Goal: Task Accomplishment & Management: Use online tool/utility

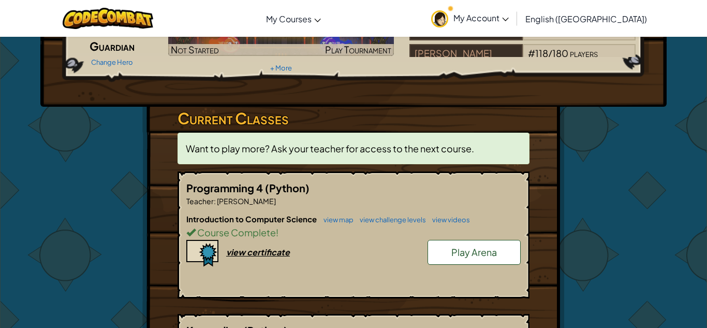
scroll to position [108, 0]
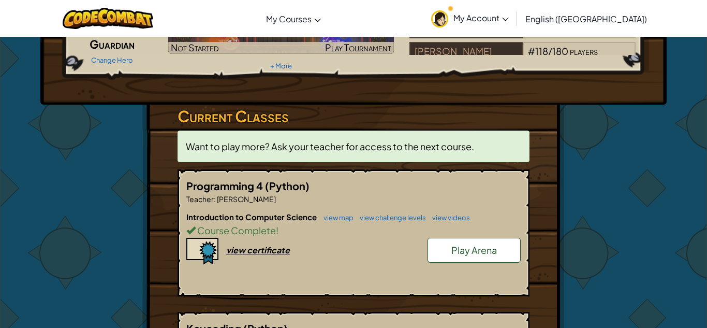
click at [444, 245] on link "Play Arena" at bounding box center [474, 250] width 93 height 25
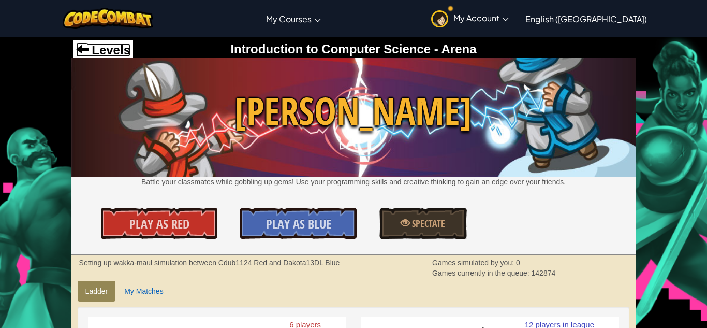
click at [109, 48] on span "Levels" at bounding box center [110, 50] width 42 height 14
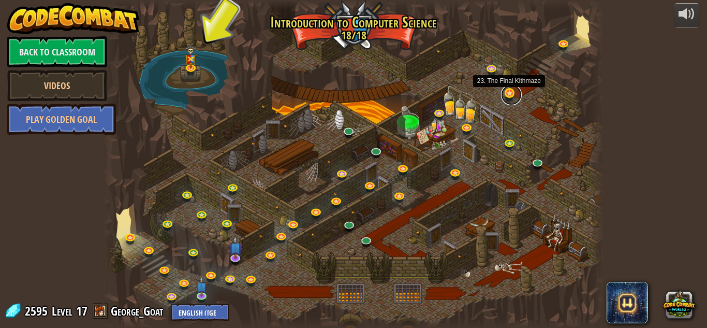
click at [508, 92] on link at bounding box center [511, 94] width 21 height 21
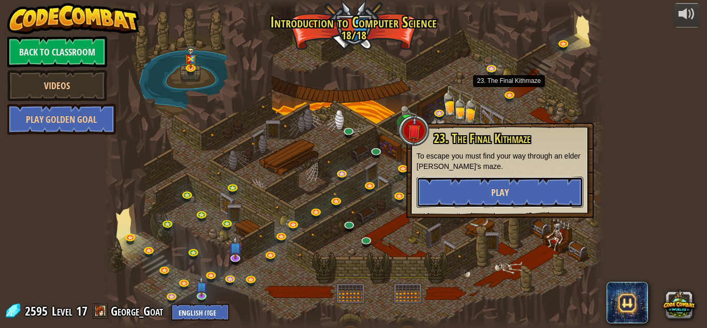
click at [563, 180] on button "Play" at bounding box center [500, 192] width 167 height 31
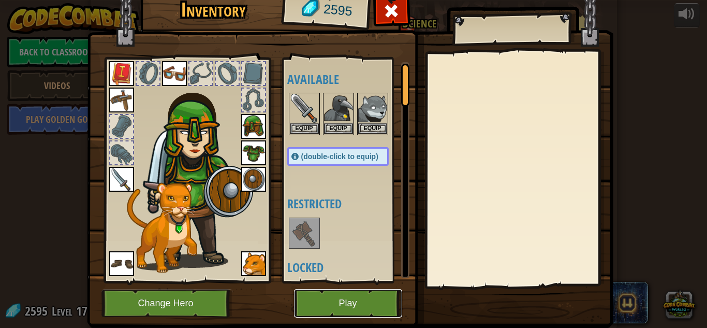
click at [347, 298] on button "Play" at bounding box center [348, 303] width 108 height 28
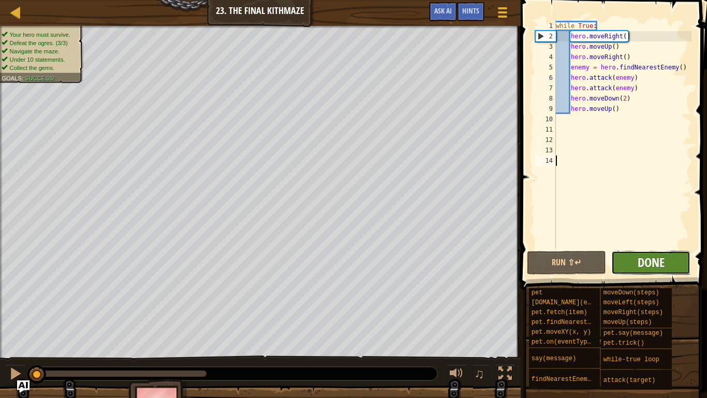
click at [650, 253] on button "Done" at bounding box center [650, 263] width 79 height 24
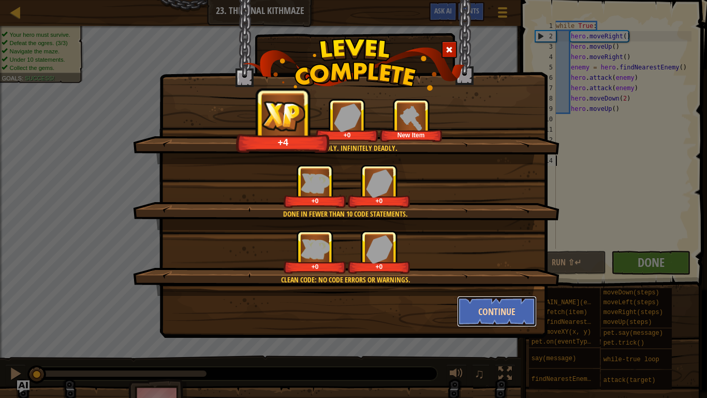
click at [473, 305] on button "Continue" at bounding box center [497, 311] width 80 height 31
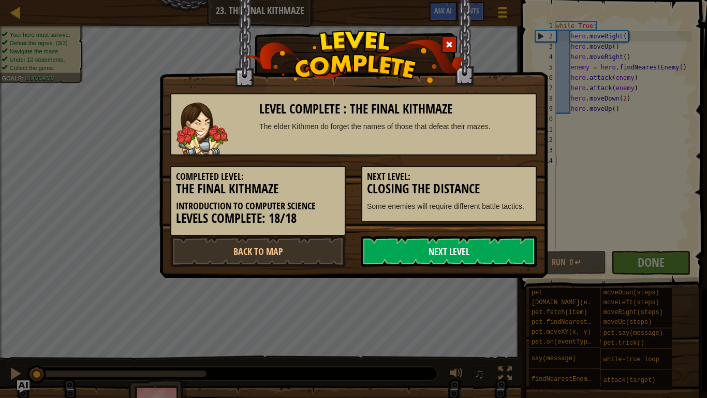
click at [443, 246] on link "Next Level" at bounding box center [449, 251] width 176 height 31
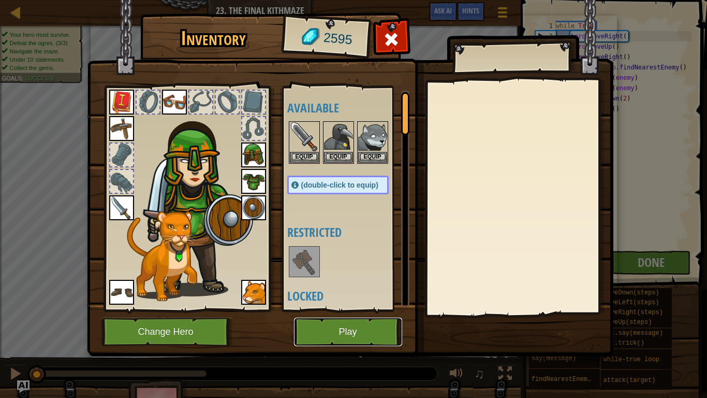
click at [342, 326] on button "Play" at bounding box center [348, 331] width 108 height 28
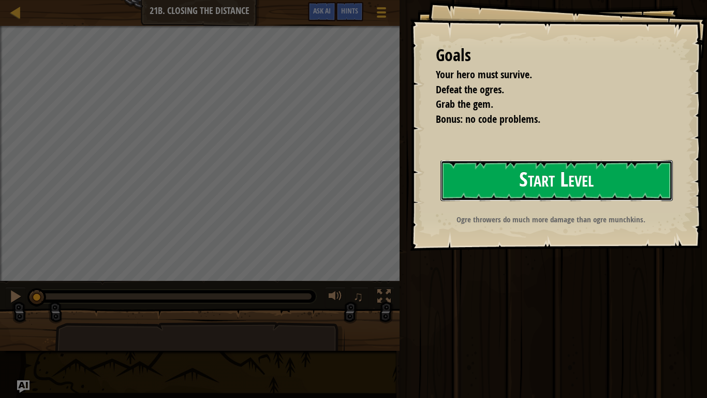
click at [577, 191] on button "Start Level" at bounding box center [557, 180] width 232 height 41
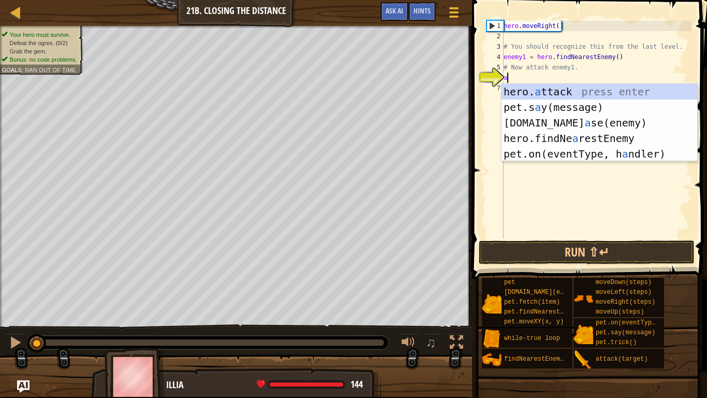
scroll to position [5, 1]
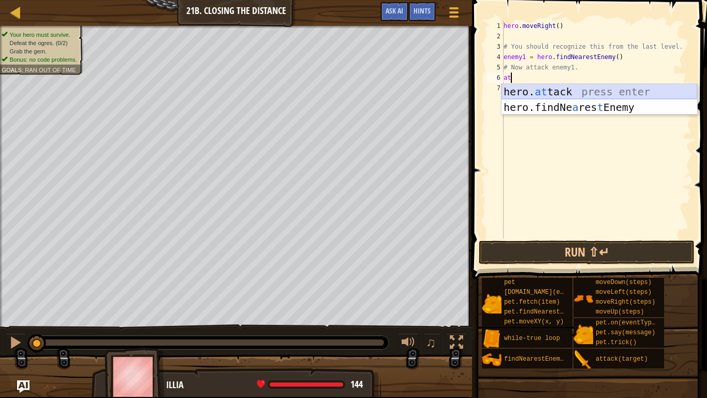
click at [596, 88] on div "hero. at tack press enter hero.findNe a res t Enemy press enter" at bounding box center [600, 115] width 196 height 62
type textarea "hero.attack(enemy)"
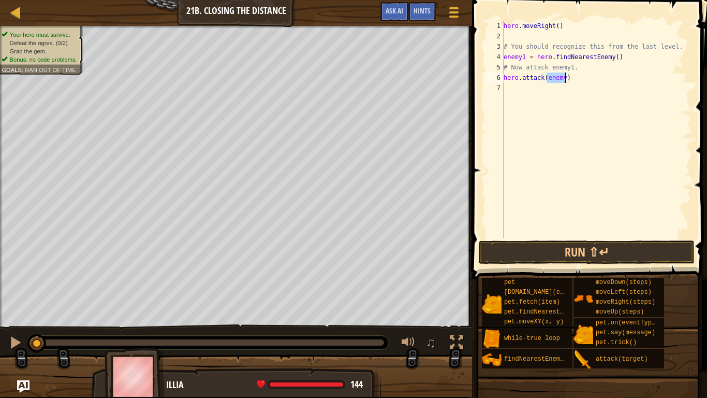
click at [568, 83] on div "hero . moveRight ( ) # You should recognize this from the last level. enemy1 = …" at bounding box center [597, 140] width 190 height 238
click at [567, 80] on div "hero . moveRight ( ) # You should recognize this from the last level. enemy1 = …" at bounding box center [597, 140] width 190 height 238
type textarea "hero.attack(enemy1)"
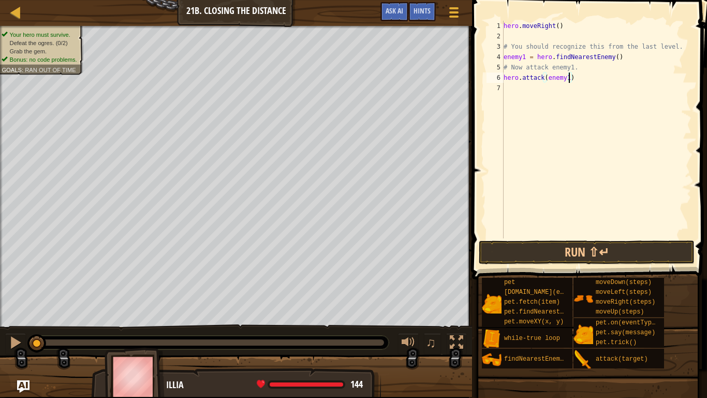
click at [560, 90] on div "hero . moveRight ( ) # You should recognize this from the last level. enemy1 = …" at bounding box center [597, 140] width 190 height 238
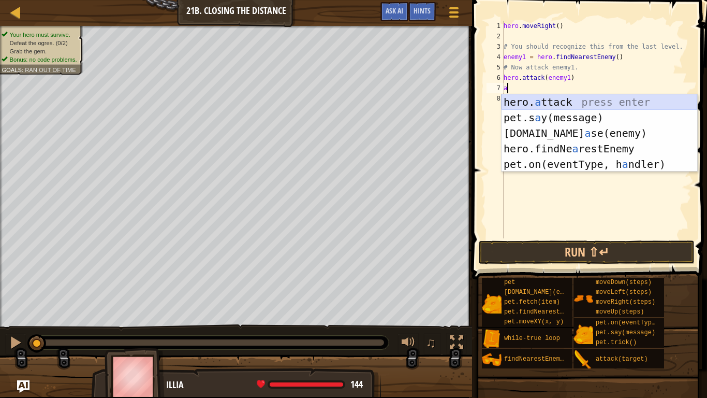
click at [563, 97] on div "hero. a ttack press enter pet.s a y(message) press enter [DOMAIN_NAME] a se(ene…" at bounding box center [600, 148] width 196 height 109
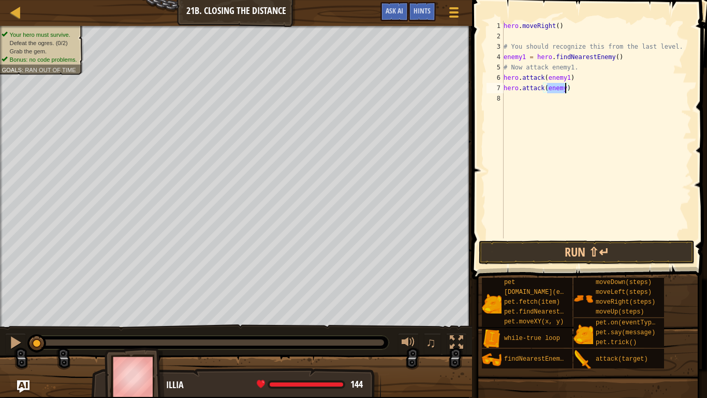
click at [565, 87] on div "hero . moveRight ( ) # You should recognize this from the last level. enemy1 = …" at bounding box center [597, 129] width 190 height 217
type textarea "hero.attack(enemy1)"
click at [533, 98] on div "hero . moveRight ( ) # You should recognize this from the last level. enemy1 = …" at bounding box center [597, 140] width 190 height 238
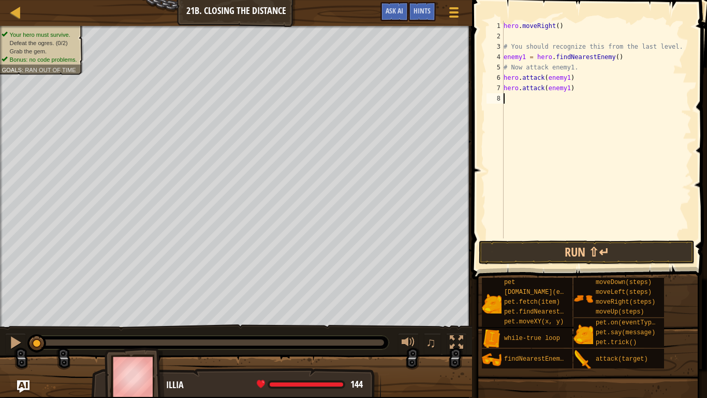
type textarea "r"
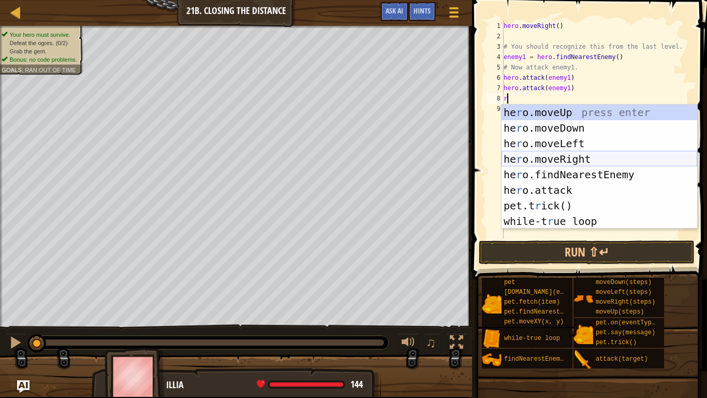
click at [550, 159] on div "he r o.moveUp press enter he r o.moveDown press enter he r o.moveLeft press ent…" at bounding box center [600, 182] width 196 height 155
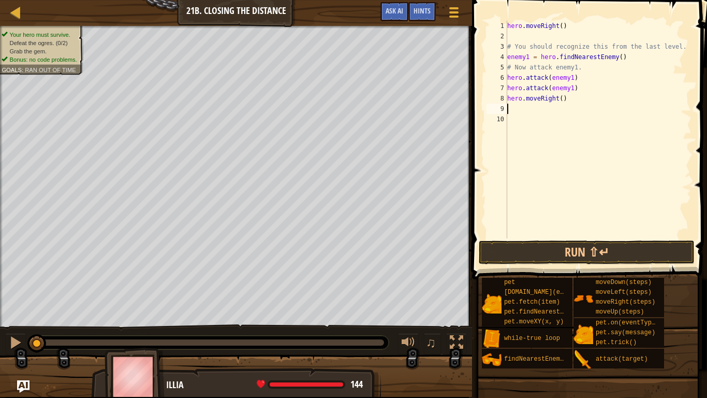
type textarea "f"
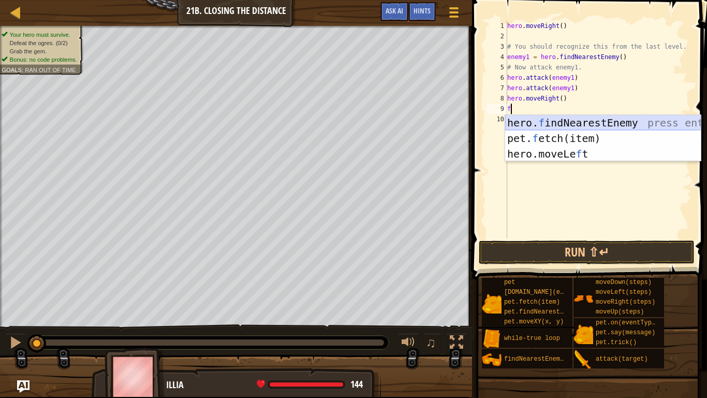
click at [614, 121] on div "hero. f indNearestEnemy press enter pet. f etch(item) press enter hero.moveLe f…" at bounding box center [603, 154] width 196 height 78
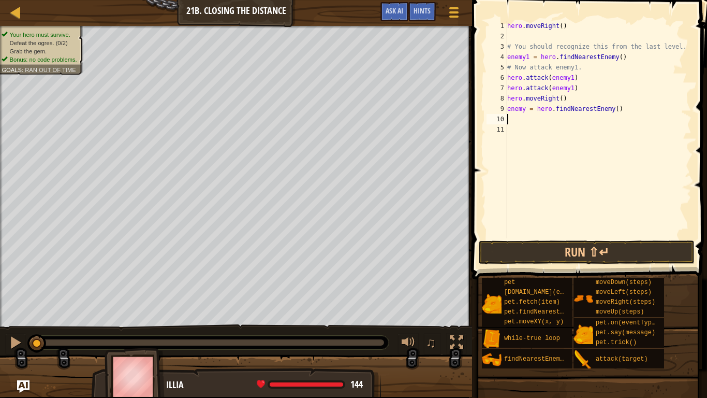
click at [526, 108] on div "hero . moveRight ( ) # You should recognize this from the last level. enemy1 = …" at bounding box center [598, 140] width 186 height 238
type textarea "enemy2 = hero.findNearestEnemy()"
click at [540, 124] on div "hero . moveRight ( ) # You should recognize this from the last level. enemy1 = …" at bounding box center [598, 140] width 186 height 238
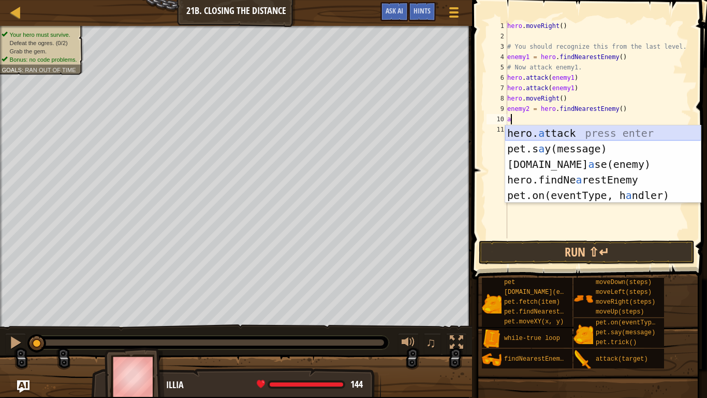
click at [575, 132] on div "hero. a ttack press enter pet.s a y(message) press enter [DOMAIN_NAME] a se(ene…" at bounding box center [603, 179] width 196 height 109
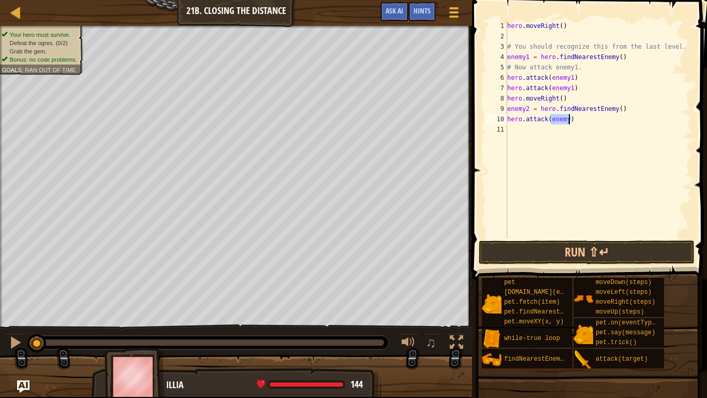
click at [572, 121] on div "hero . moveRight ( ) # You should recognize this from the last level. enemy1 = …" at bounding box center [598, 140] width 186 height 238
click at [569, 121] on div "hero . moveRight ( ) # You should recognize this from the last level. enemy1 = …" at bounding box center [598, 140] width 186 height 238
type textarea "hero.attack(enemy2)"
click at [571, 130] on div "hero . moveRight ( ) # You should recognize this from the last level. enemy1 = …" at bounding box center [598, 140] width 186 height 238
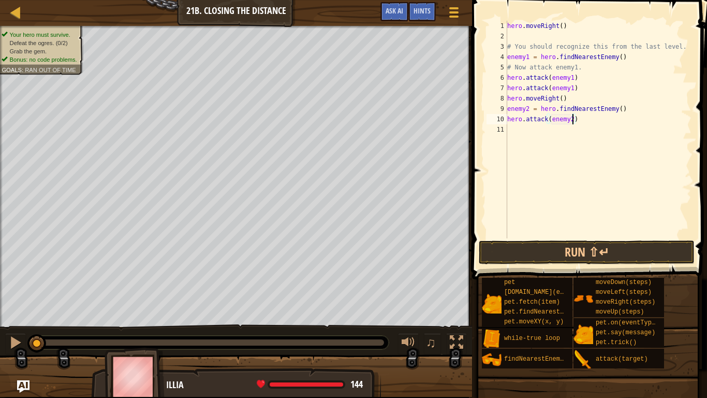
scroll to position [5, 0]
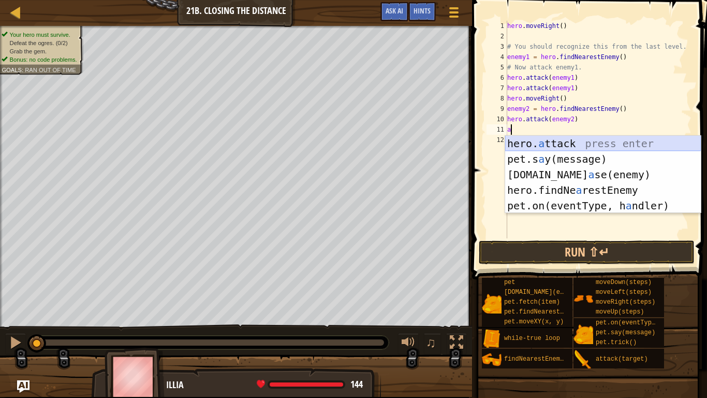
click at [577, 140] on div "hero. a ttack press enter pet.s a y(message) press enter [DOMAIN_NAME] a se(ene…" at bounding box center [603, 190] width 196 height 109
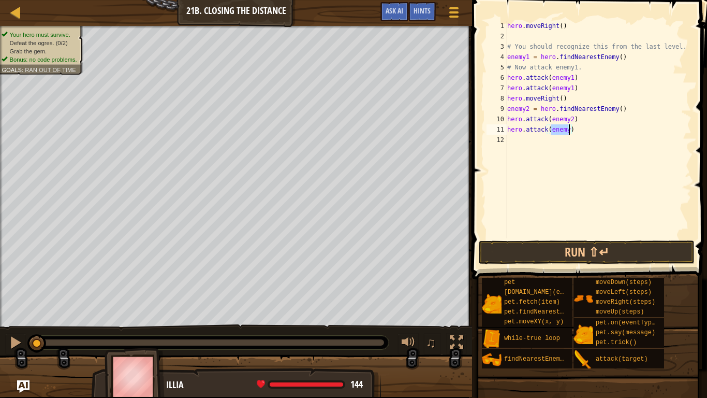
click at [571, 132] on div "hero . moveRight ( ) # You should recognize this from the last level. enemy1 = …" at bounding box center [598, 129] width 186 height 217
type textarea "hero.attack(enemy2)"
click at [569, 136] on div "hero . moveRight ( ) # You should recognize this from the last level. enemy1 = …" at bounding box center [598, 140] width 186 height 238
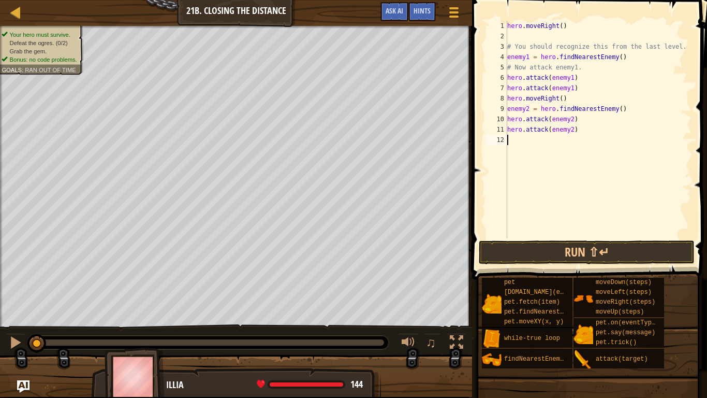
type textarea "d"
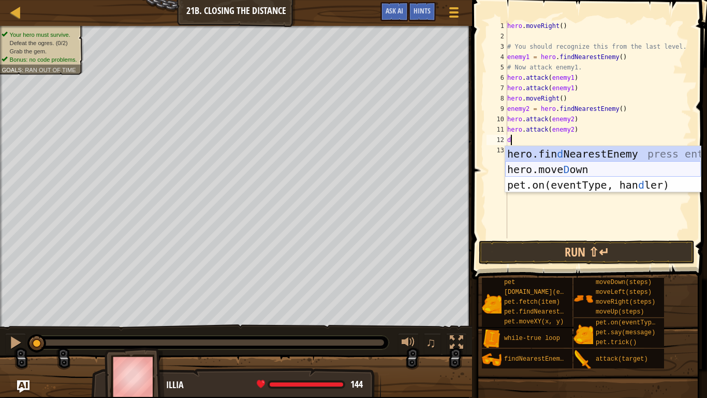
click at [594, 167] on div "hero.fin d NearestEnemy press enter hero.[PERSON_NAME] own press enter pet.on(e…" at bounding box center [603, 185] width 196 height 78
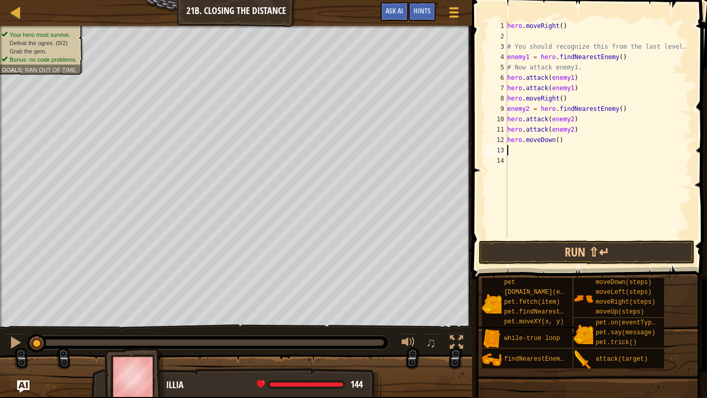
type textarea "r"
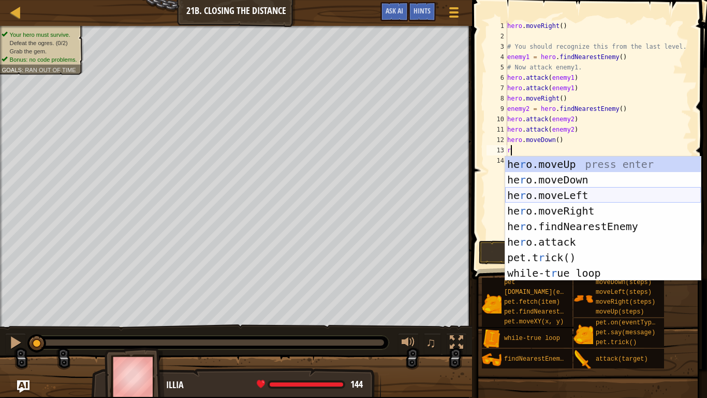
click at [592, 204] on div "he r o.moveUp press enter he r o.moveDown press enter he r o.moveLeft press ent…" at bounding box center [603, 233] width 196 height 155
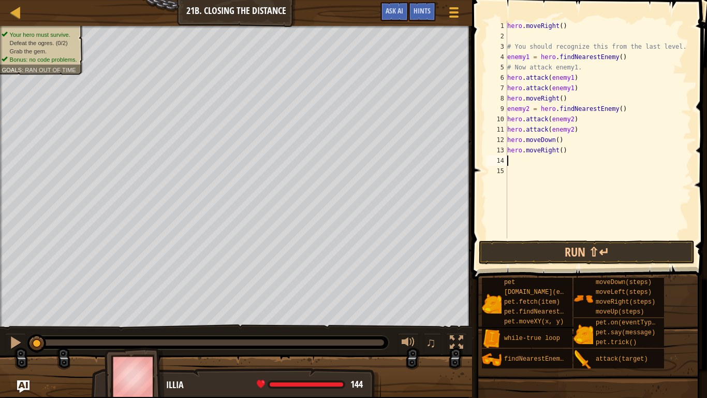
click at [565, 151] on div "hero . moveRight ( ) # You should recognize this from the last level. enemy1 = …" at bounding box center [598, 140] width 186 height 238
click at [562, 150] on div "hero . moveRight ( ) # You should recognize this from the last level. enemy1 = …" at bounding box center [598, 140] width 186 height 238
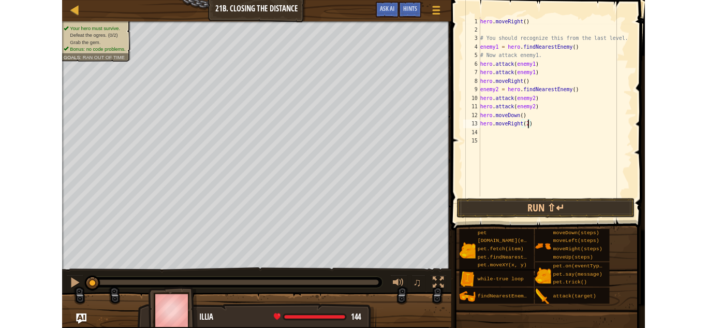
scroll to position [5, 8]
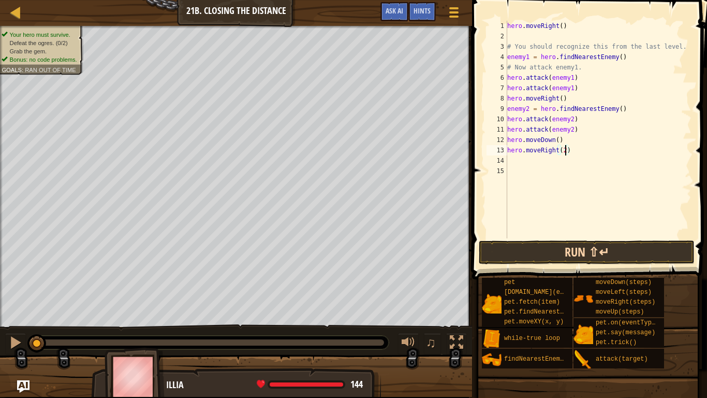
type textarea "hero.moveRight(2)"
click at [625, 251] on button "Run ⇧↵" at bounding box center [587, 252] width 216 height 24
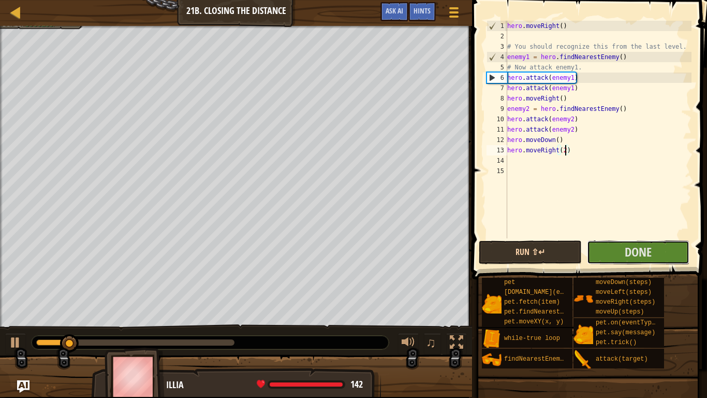
click at [625, 251] on span "Done" at bounding box center [638, 251] width 27 height 17
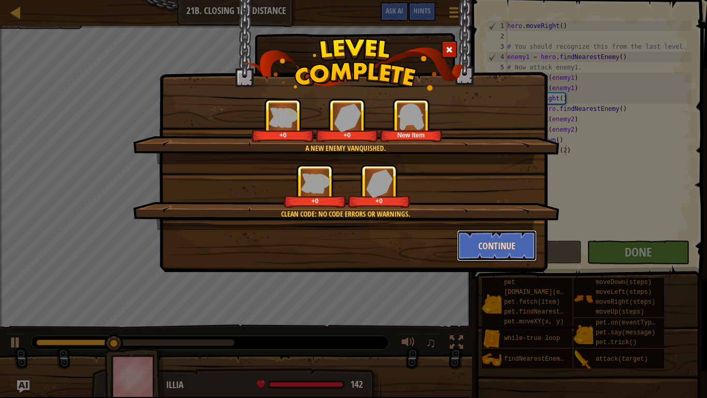
click at [495, 239] on button "Continue" at bounding box center [497, 245] width 80 height 31
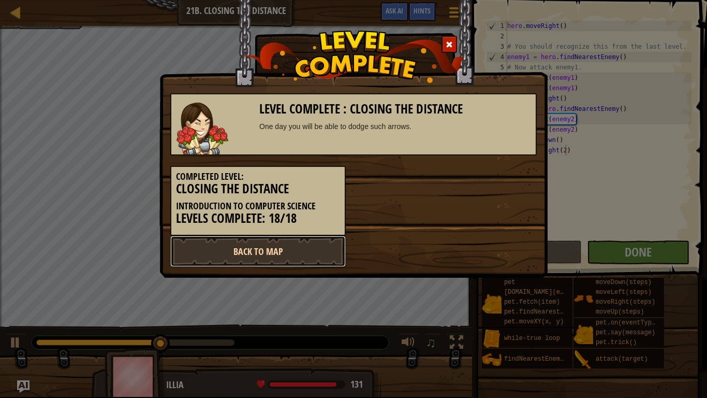
click at [260, 255] on link "Back to Map" at bounding box center [258, 251] width 176 height 31
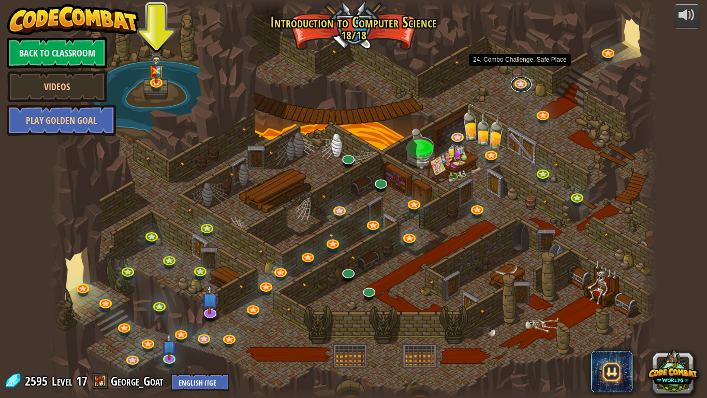
click at [521, 84] on link at bounding box center [521, 84] width 21 height 16
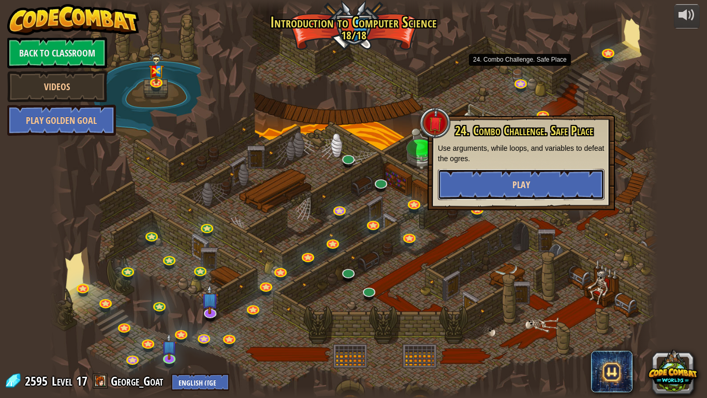
click at [539, 174] on button "Play" at bounding box center [521, 184] width 167 height 31
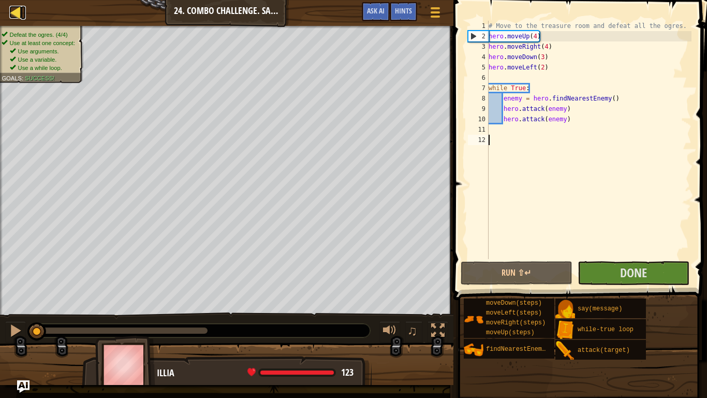
click at [17, 16] on div at bounding box center [15, 12] width 13 height 13
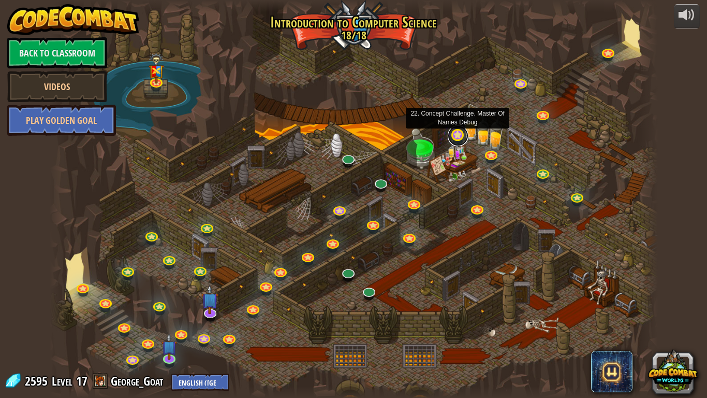
click at [460, 136] on link at bounding box center [458, 135] width 21 height 21
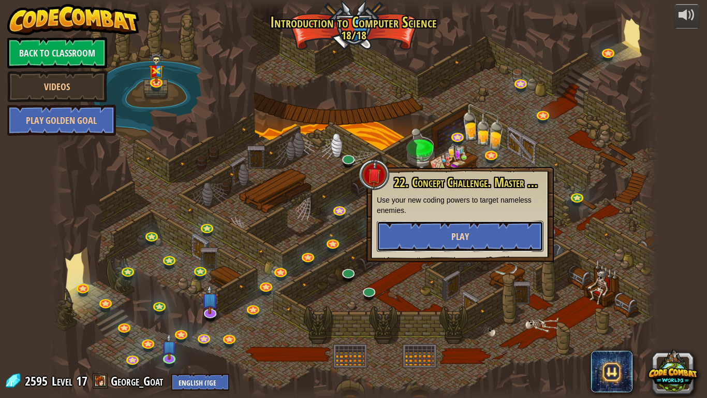
click at [492, 228] on button "Play" at bounding box center [460, 236] width 167 height 31
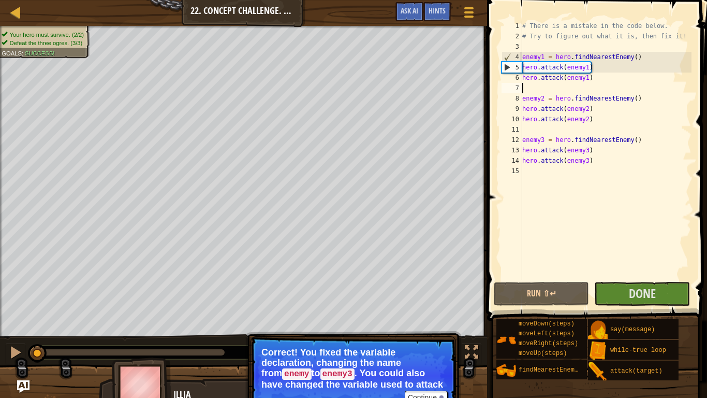
click at [530, 90] on div "# There is a mistake in the code below. # Try to figure out what it is, then fi…" at bounding box center [605, 161] width 171 height 280
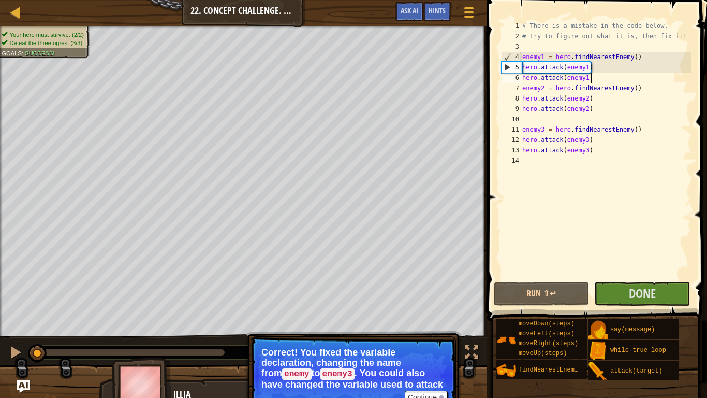
type textarea "hero.attack(enemy1)"
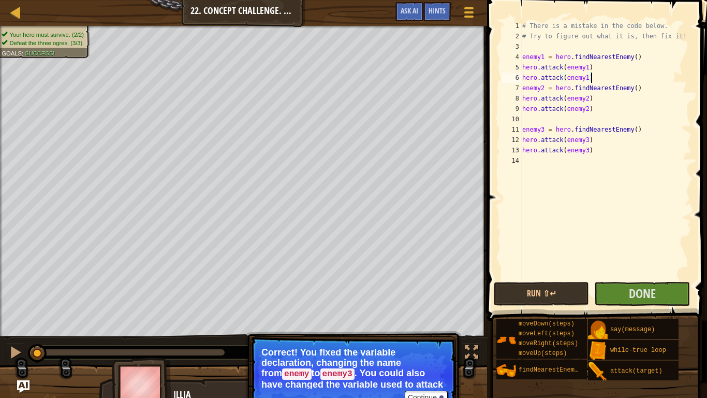
click at [536, 118] on div "# There is a mistake in the code below. # Try to figure out what it is, then fi…" at bounding box center [605, 161] width 171 height 280
type textarea "hero.attack(enemy2)"
click at [15, 14] on div at bounding box center [15, 12] width 13 height 13
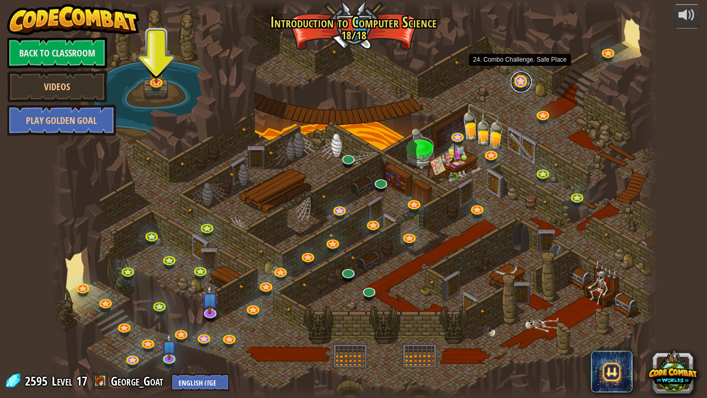
click at [521, 86] on link at bounding box center [521, 81] width 21 height 21
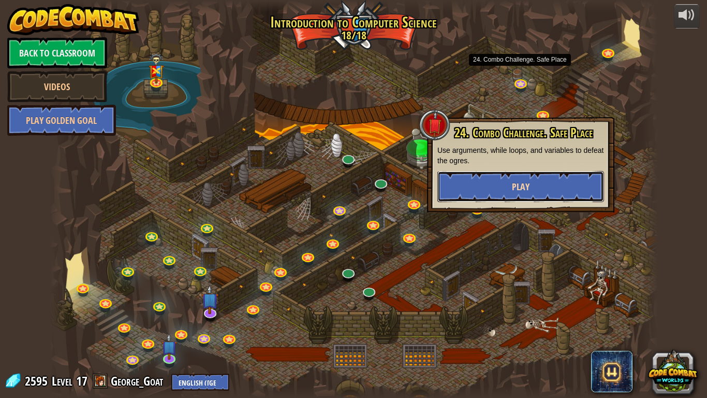
click at [572, 178] on button "Play" at bounding box center [520, 186] width 167 height 31
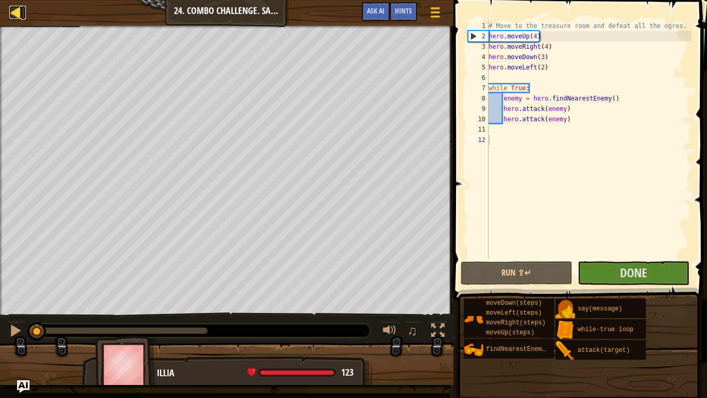
click at [13, 7] on div at bounding box center [15, 12] width 13 height 13
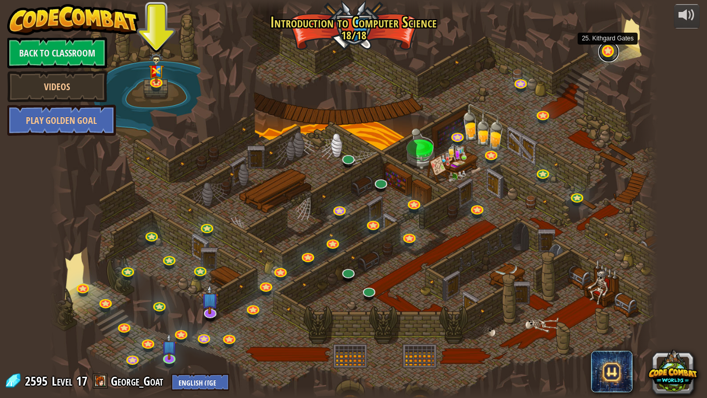
click at [613, 52] on link at bounding box center [608, 51] width 21 height 21
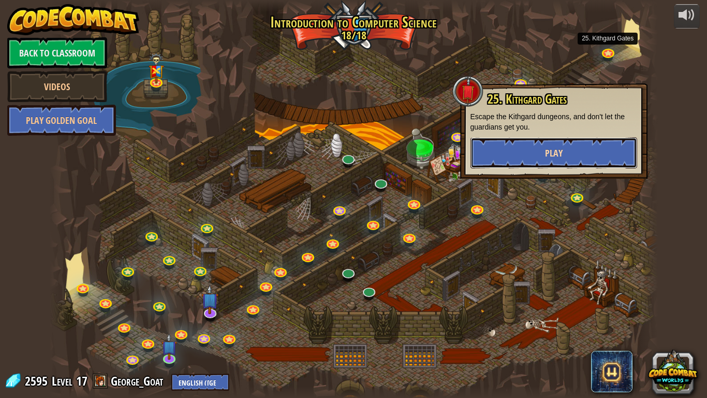
click at [593, 151] on button "Play" at bounding box center [554, 152] width 167 height 31
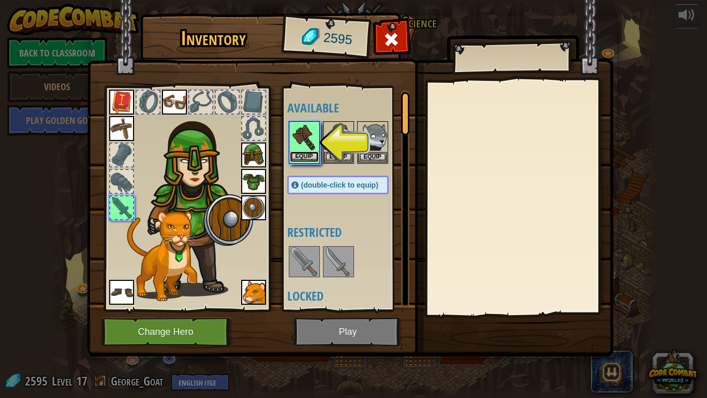
click at [316, 155] on button "Equip" at bounding box center [304, 156] width 29 height 11
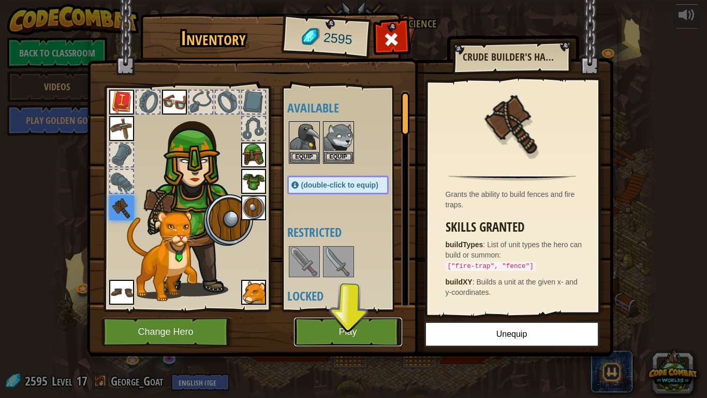
click at [375, 325] on button "Play" at bounding box center [348, 331] width 108 height 28
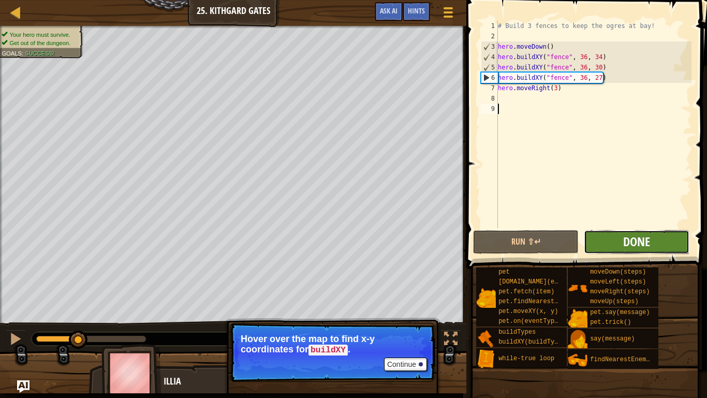
click at [635, 233] on span "Done" at bounding box center [636, 241] width 27 height 17
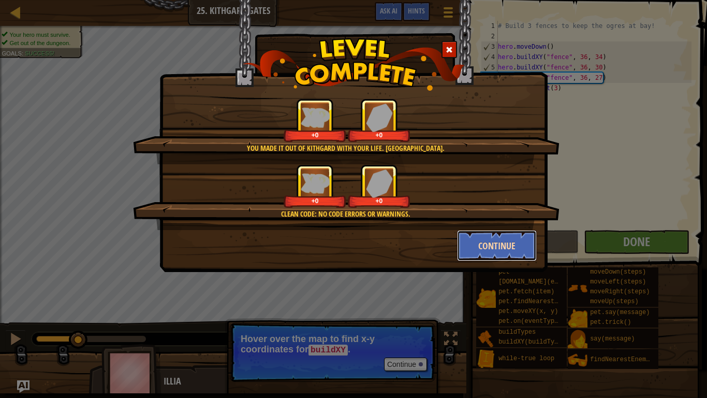
click at [507, 247] on button "Continue" at bounding box center [497, 245] width 80 height 31
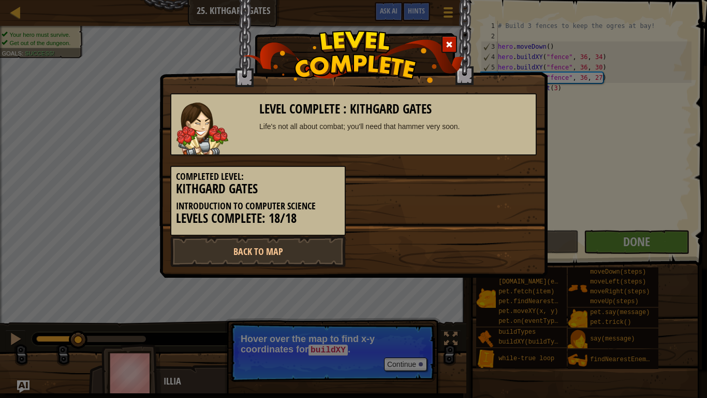
click at [18, 13] on div "Level Complete : [PERSON_NAME] Life's not all about combat; you'll need that ha…" at bounding box center [353, 199] width 707 height 398
click at [294, 262] on link "Back to Map" at bounding box center [258, 251] width 176 height 31
